Goal: Use online tool/utility: Utilize a website feature to perform a specific function

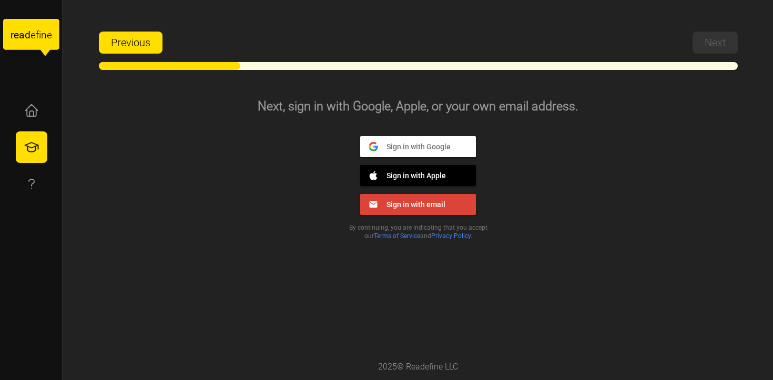
click at [415, 147] on span "Sign in with Google" at bounding box center [414, 145] width 73 height 9
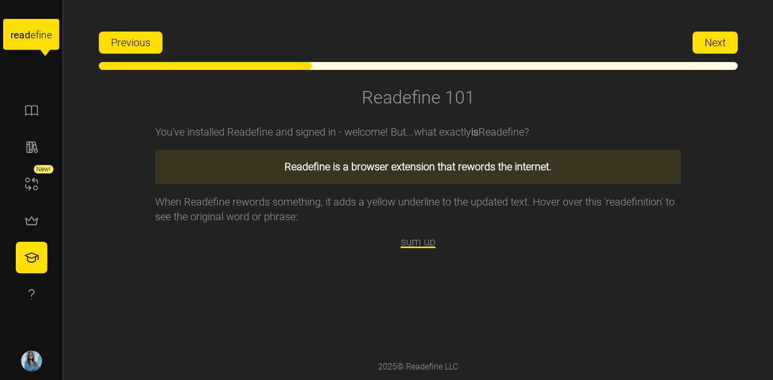
click at [722, 34] on span "Next" at bounding box center [714, 42] width 21 height 21
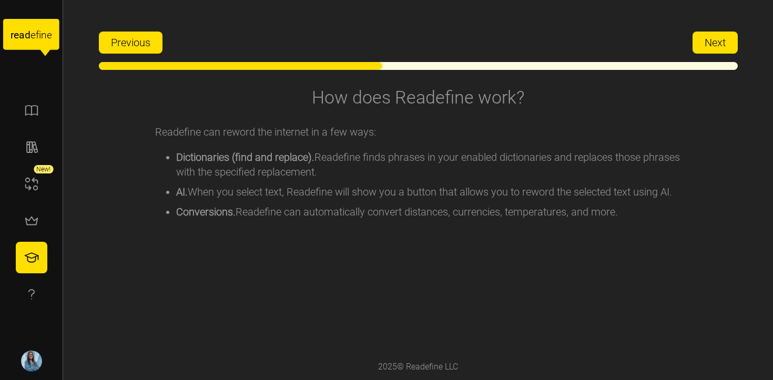
click at [722, 34] on span "Next" at bounding box center [714, 42] width 21 height 21
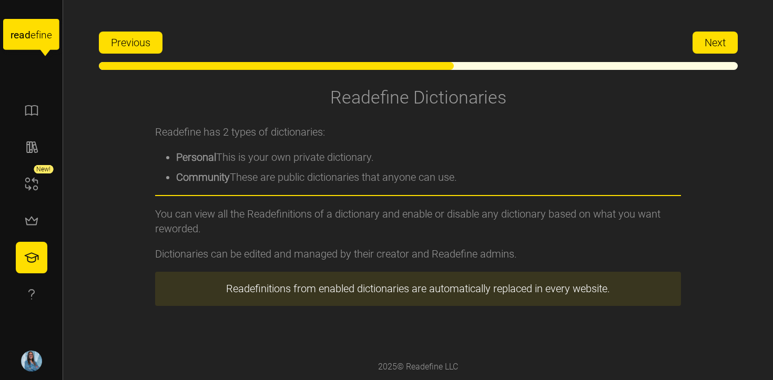
click at [722, 34] on span "Next" at bounding box center [714, 42] width 21 height 21
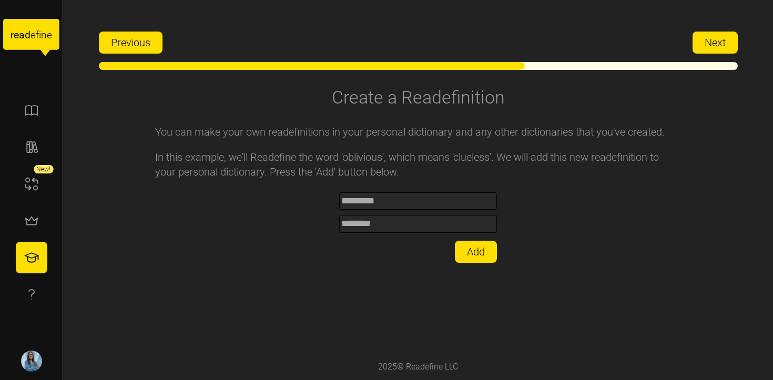
click at [722, 34] on span "Next" at bounding box center [714, 42] width 21 height 21
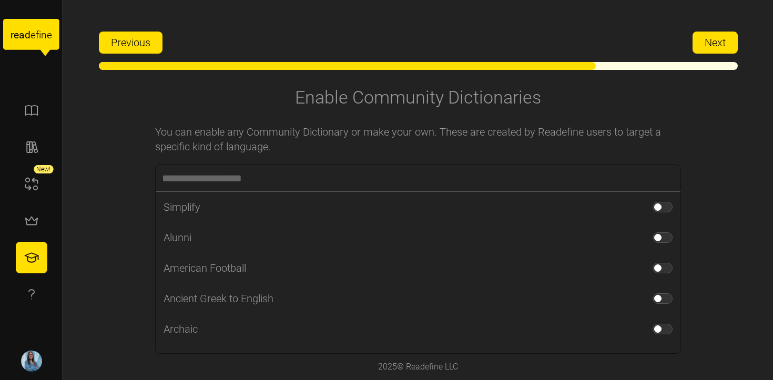
click at [722, 34] on span "Next" at bounding box center [714, 42] width 21 height 21
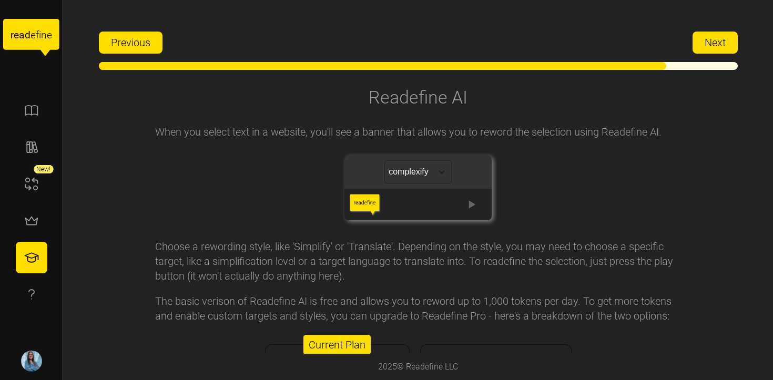
click at [707, 47] on span "Next" at bounding box center [714, 42] width 21 height 21
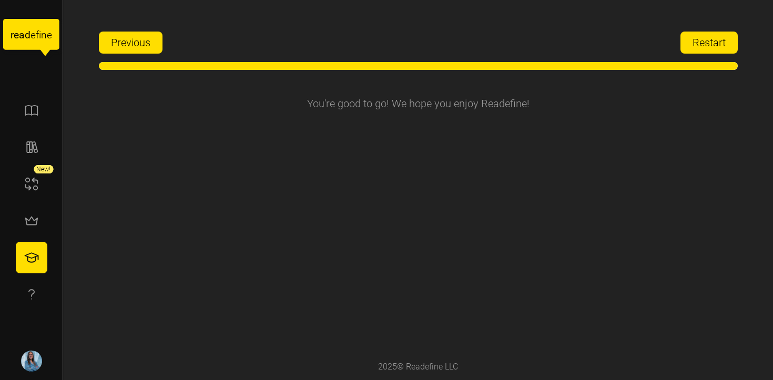
click at [707, 47] on span "Restart" at bounding box center [708, 42] width 33 height 21
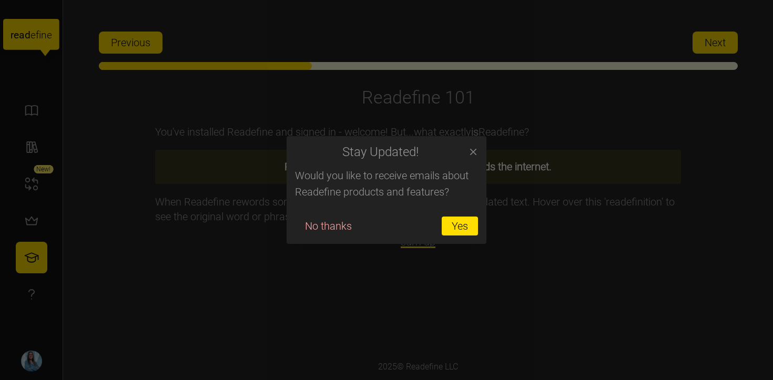
click at [343, 225] on span "No thanks" at bounding box center [328, 226] width 47 height 18
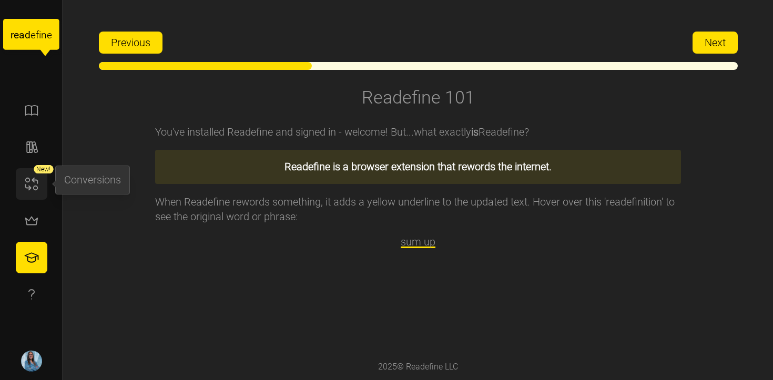
click at [31, 179] on icon "button" at bounding box center [32, 184] width 16 height 16
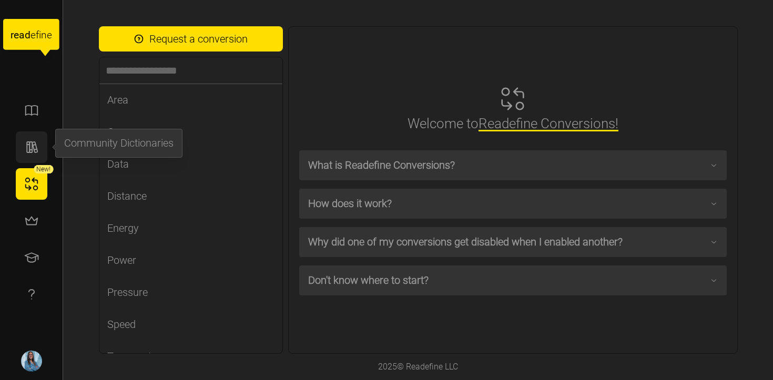
click at [23, 151] on button "button" at bounding box center [32, 147] width 32 height 32
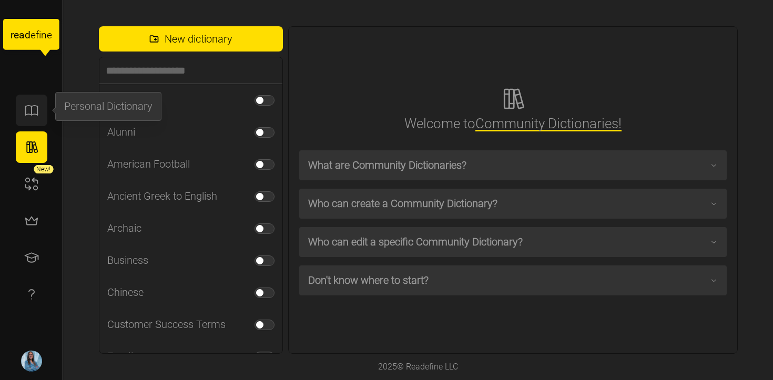
click at [33, 114] on icon "button" at bounding box center [32, 110] width 16 height 16
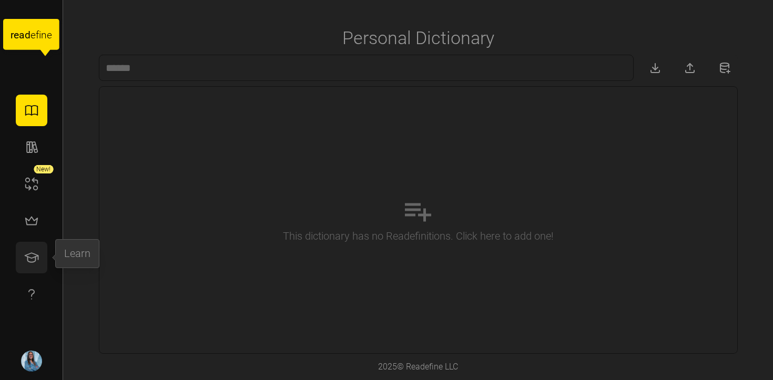
click at [32, 256] on icon "button" at bounding box center [32, 258] width 16 height 16
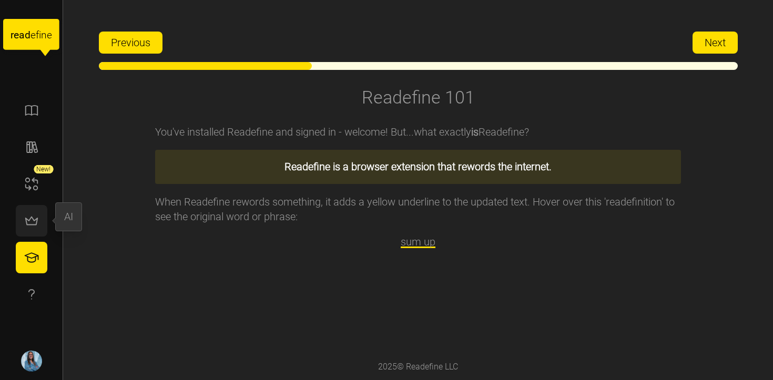
click at [27, 214] on icon "button" at bounding box center [32, 221] width 16 height 16
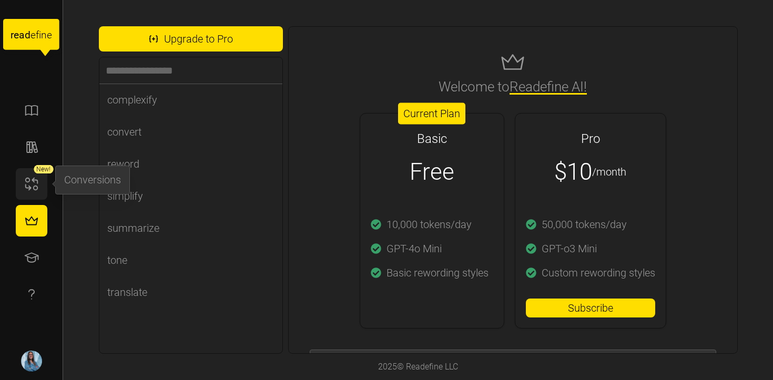
click at [29, 183] on icon "button" at bounding box center [32, 184] width 16 height 16
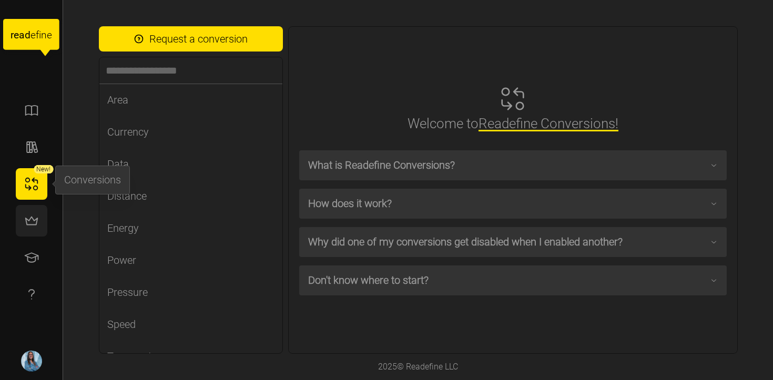
click at [24, 223] on icon "button" at bounding box center [32, 221] width 16 height 16
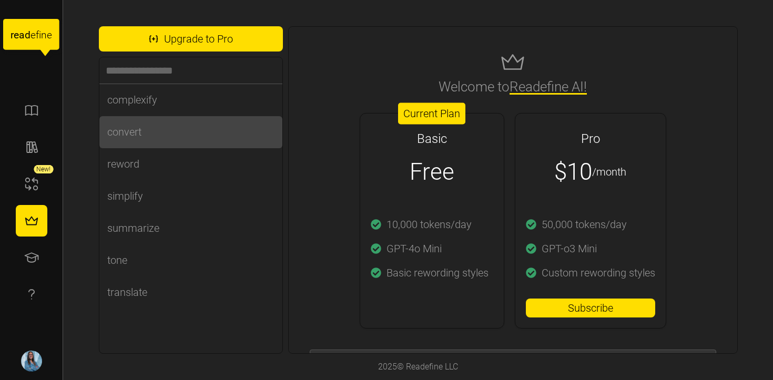
click at [136, 135] on div "convert" at bounding box center [124, 132] width 34 height 16
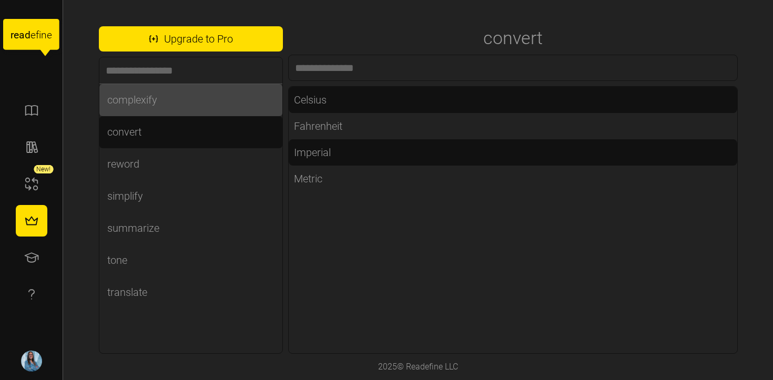
click at [148, 100] on div "complexify" at bounding box center [132, 100] width 50 height 16
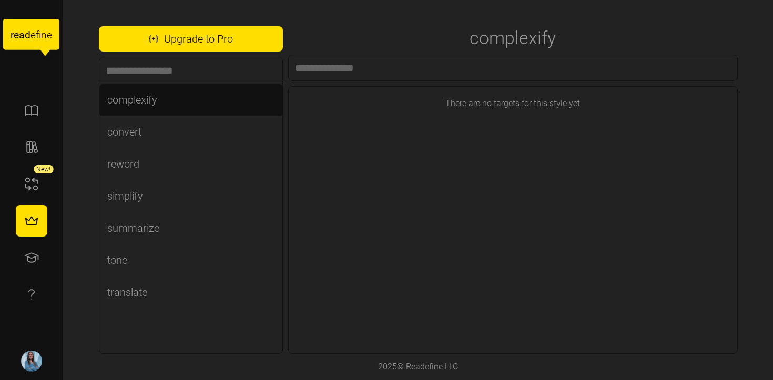
click at [159, 80] on input at bounding box center [190, 70] width 183 height 26
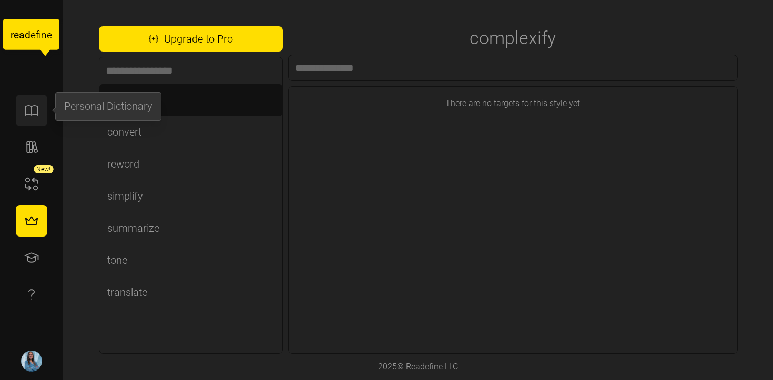
click at [23, 117] on button "button" at bounding box center [32, 111] width 32 height 32
